Goal: Task Accomplishment & Management: Use online tool/utility

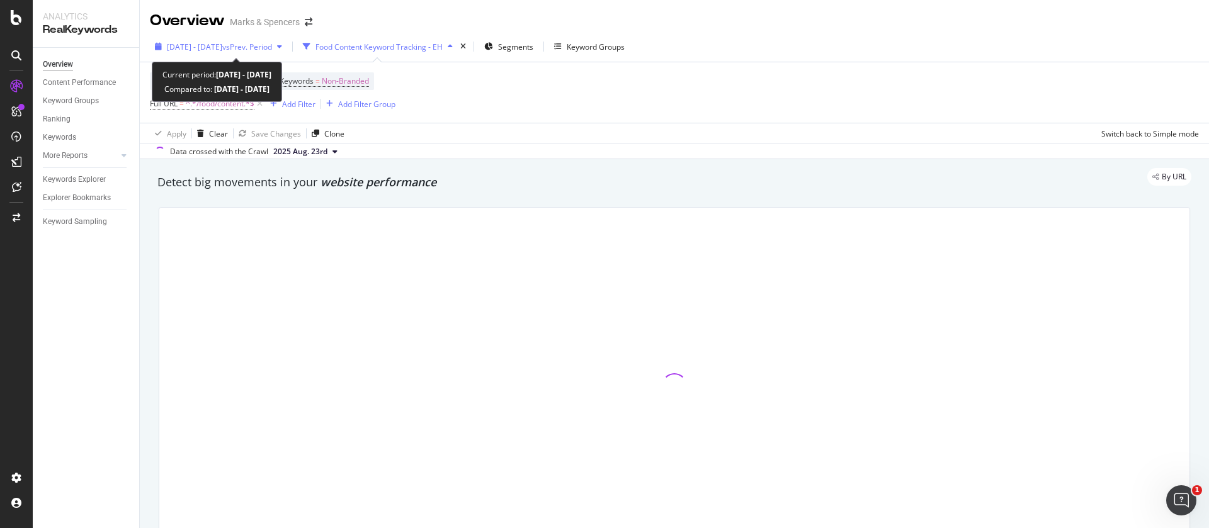
click at [212, 47] on span "2025 Aug. 1st - Aug. 25th" at bounding box center [194, 47] width 55 height 11
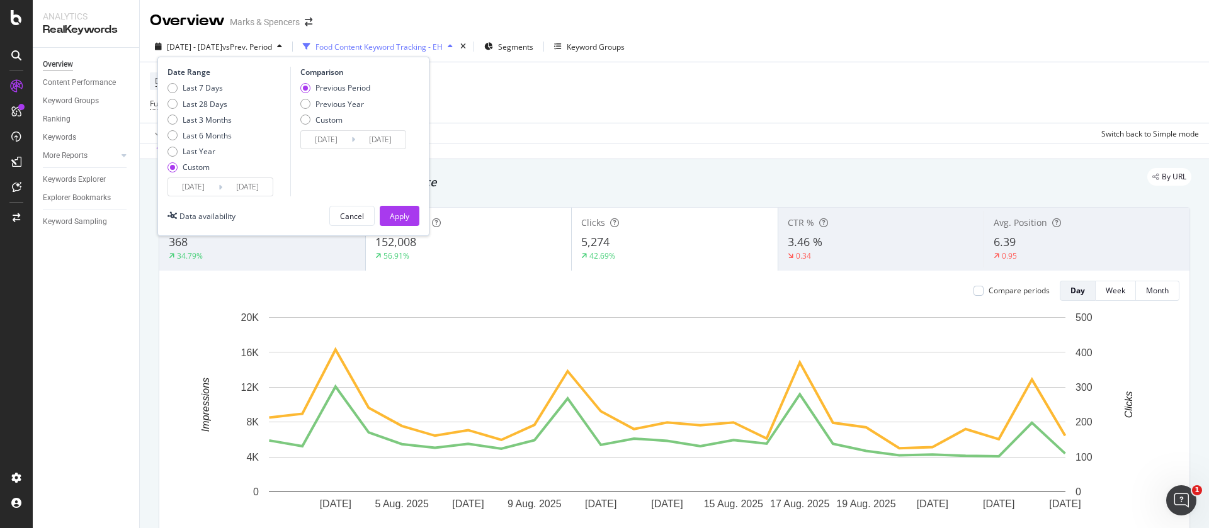
click at [198, 191] on input "2025/08/01" at bounding box center [193, 187] width 50 height 18
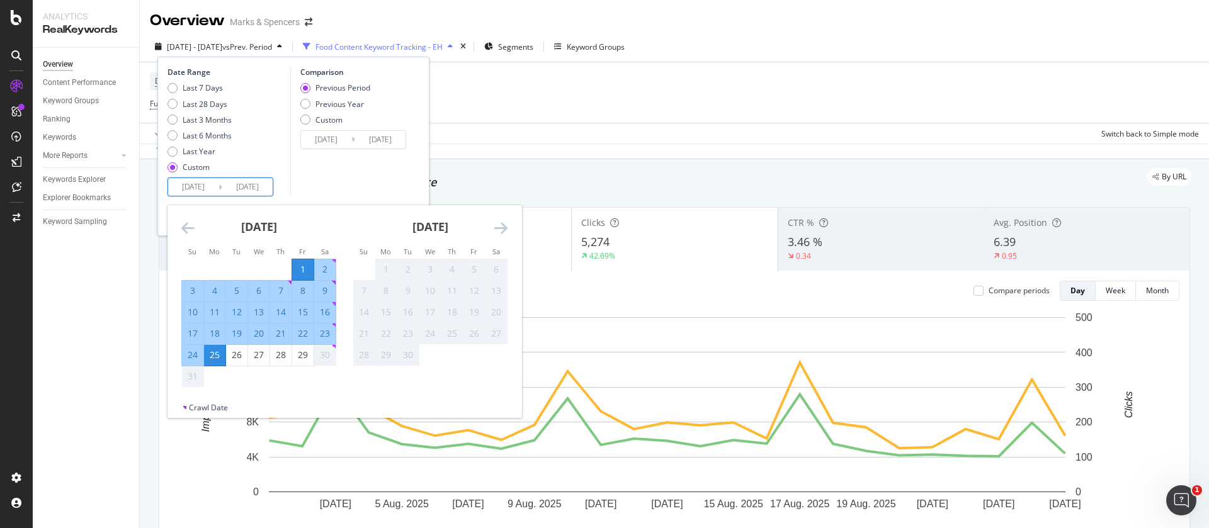
click at [301, 268] on div "1" at bounding box center [302, 269] width 21 height 13
click at [468, 148] on div "Data crossed with the Crawl 2025 Aug. 23rd" at bounding box center [674, 151] width 1069 height 15
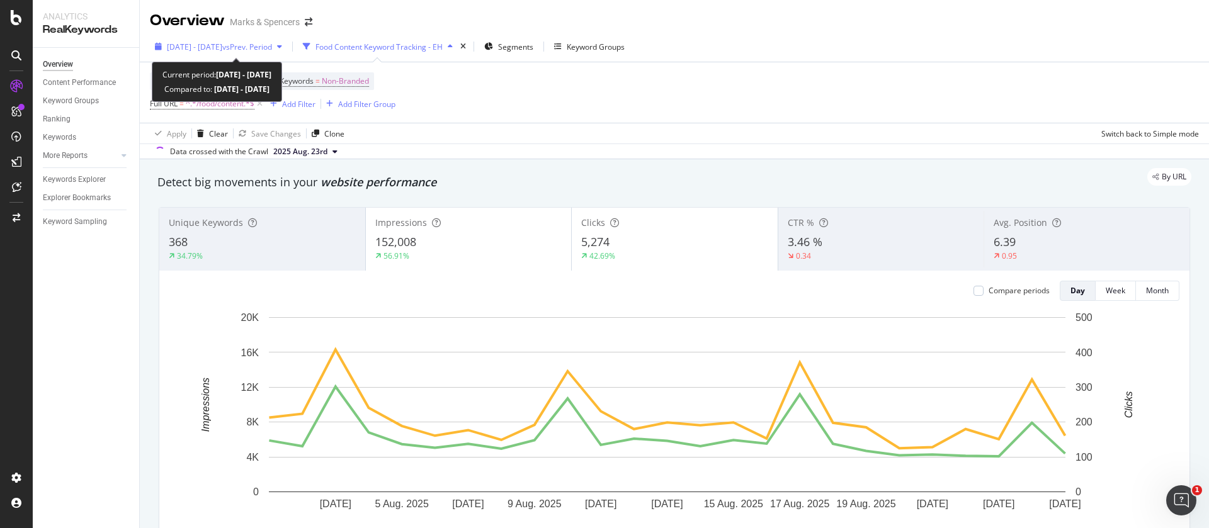
click at [213, 47] on span "2025 Aug. 1st - Aug. 25th" at bounding box center [194, 47] width 55 height 11
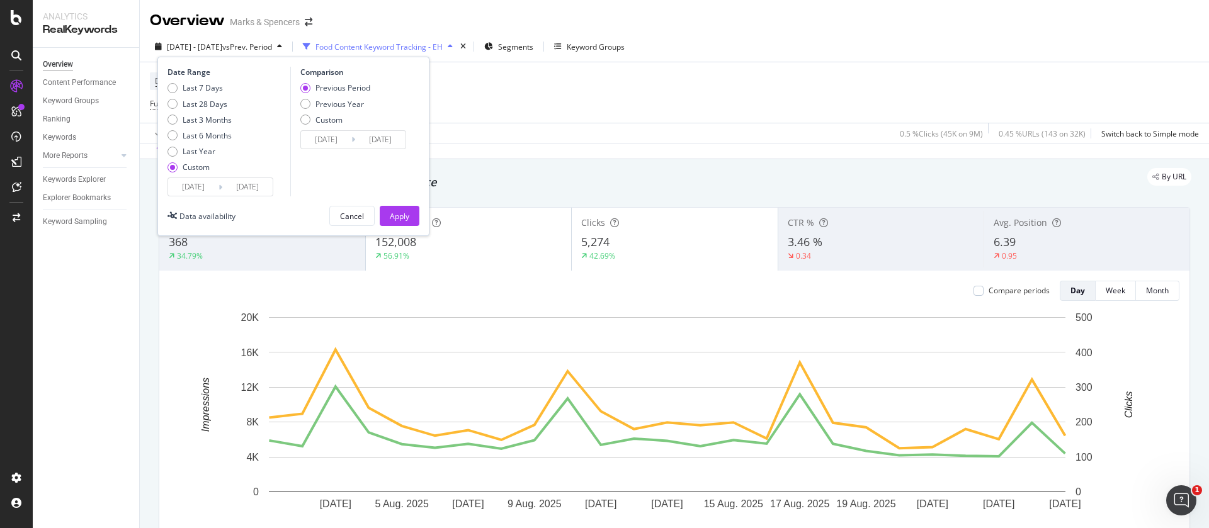
click at [195, 189] on input "2025/08/01" at bounding box center [193, 187] width 50 height 18
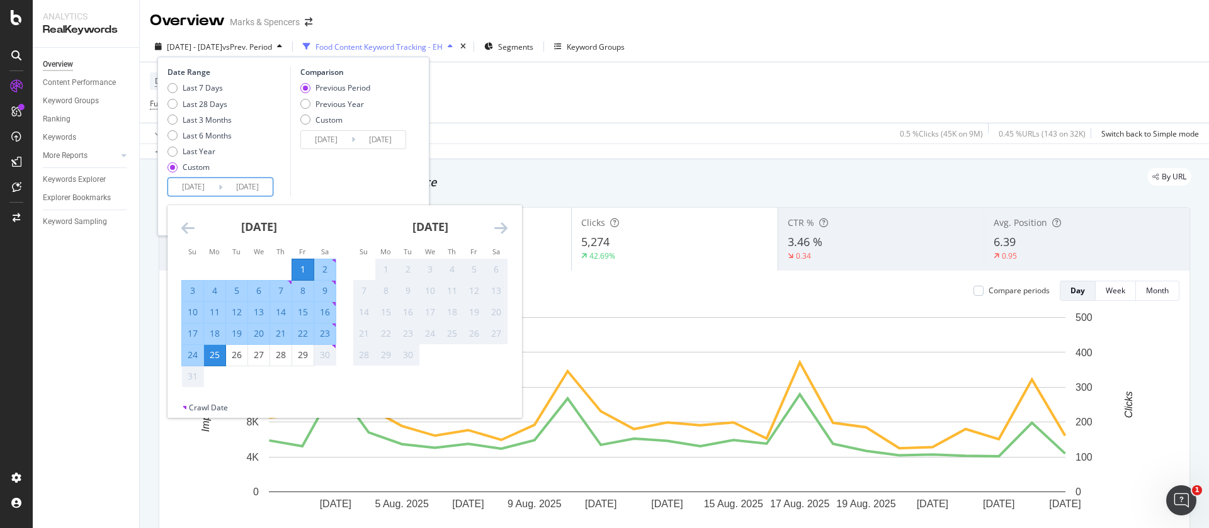
click at [305, 274] on div "1" at bounding box center [302, 269] width 21 height 13
click at [308, 353] on div "29" at bounding box center [302, 355] width 21 height 13
type input "2025/08/29"
type input "2025/07/03"
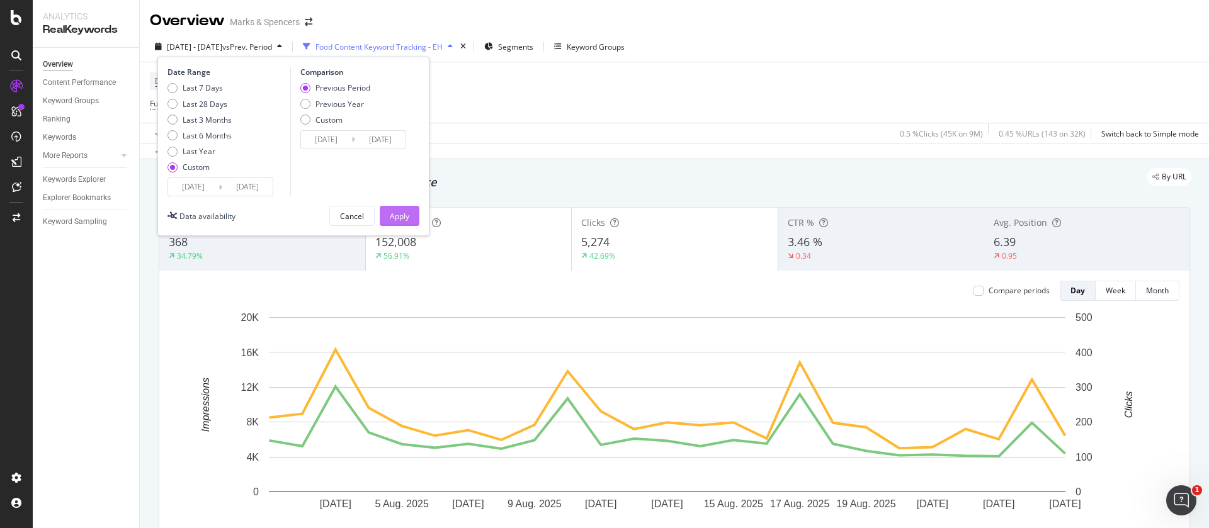
click at [410, 210] on button "Apply" at bounding box center [400, 216] width 40 height 20
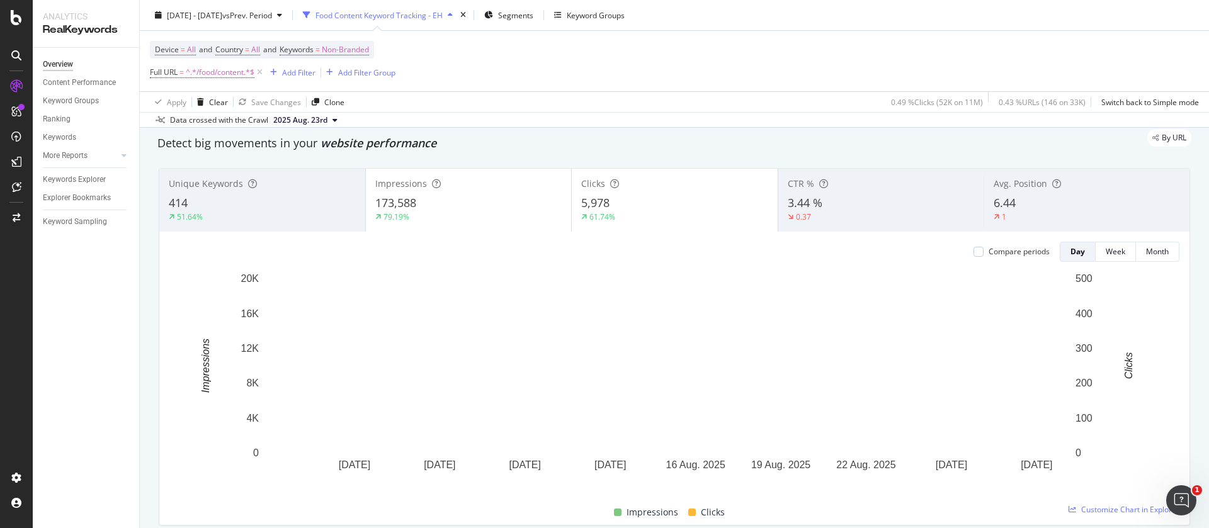
scroll to position [81, 0]
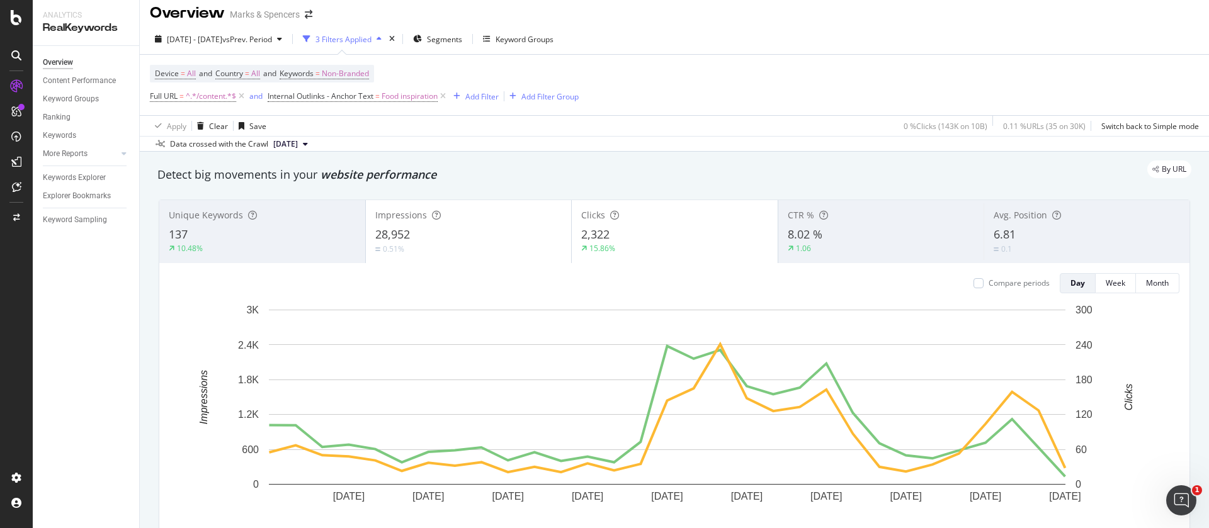
scroll to position [9, 0]
